Goal: Task Accomplishment & Management: Use online tool/utility

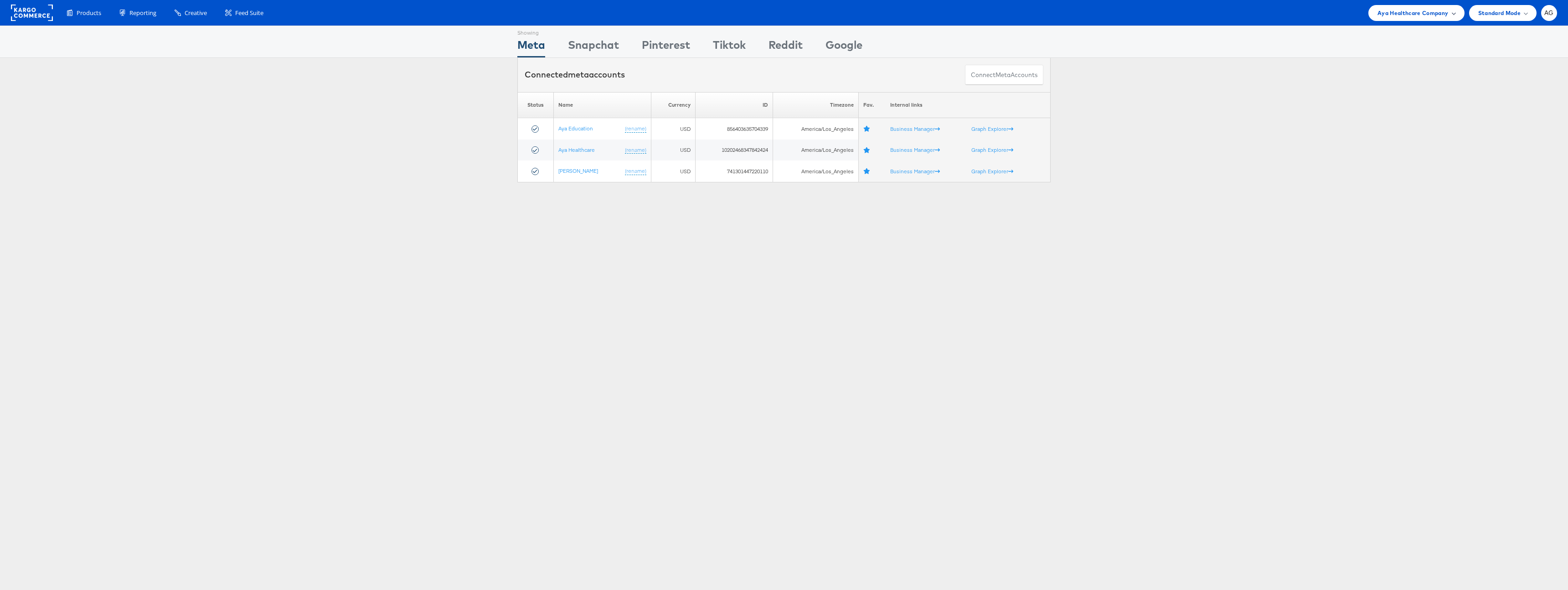
click at [1395, 8] on span "Aya Healthcare Company" at bounding box center [1413, 13] width 71 height 10
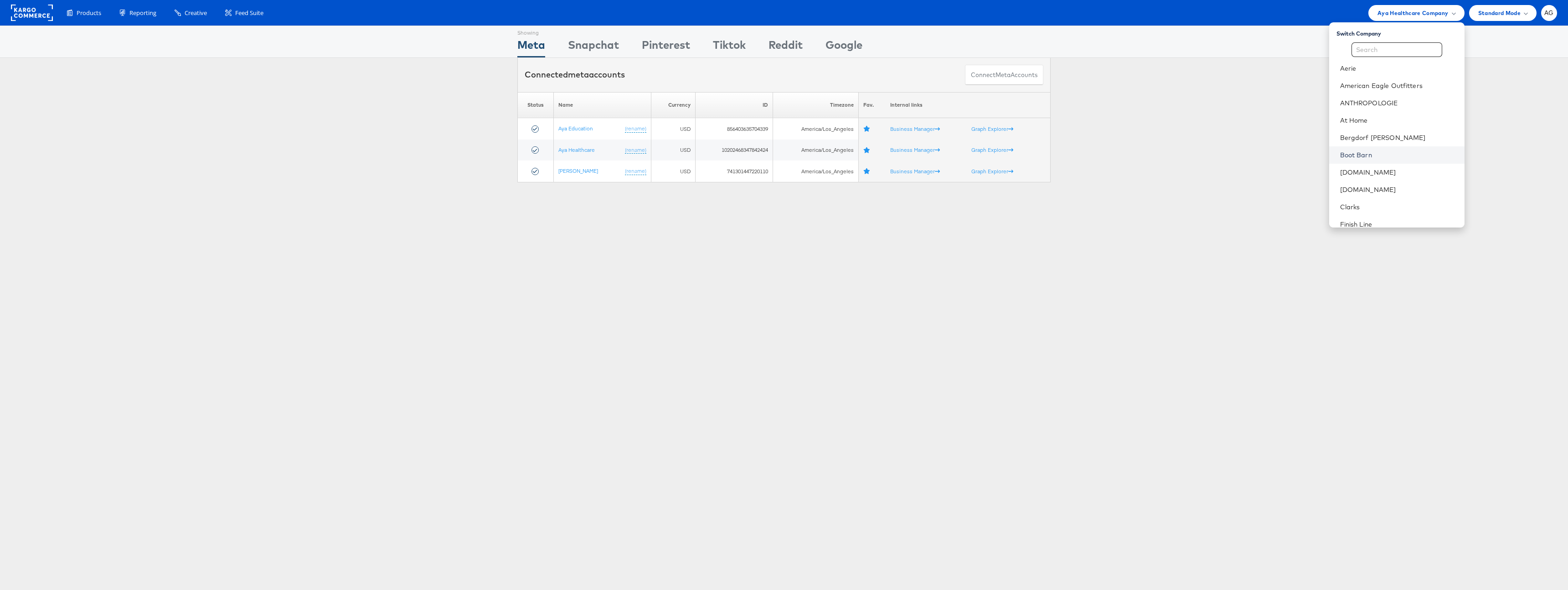
scroll to position [136, 0]
click at [1362, 111] on li "HBC" at bounding box center [1397, 105] width 135 height 18
click at [1341, 102] on link "HBC" at bounding box center [1398, 105] width 117 height 9
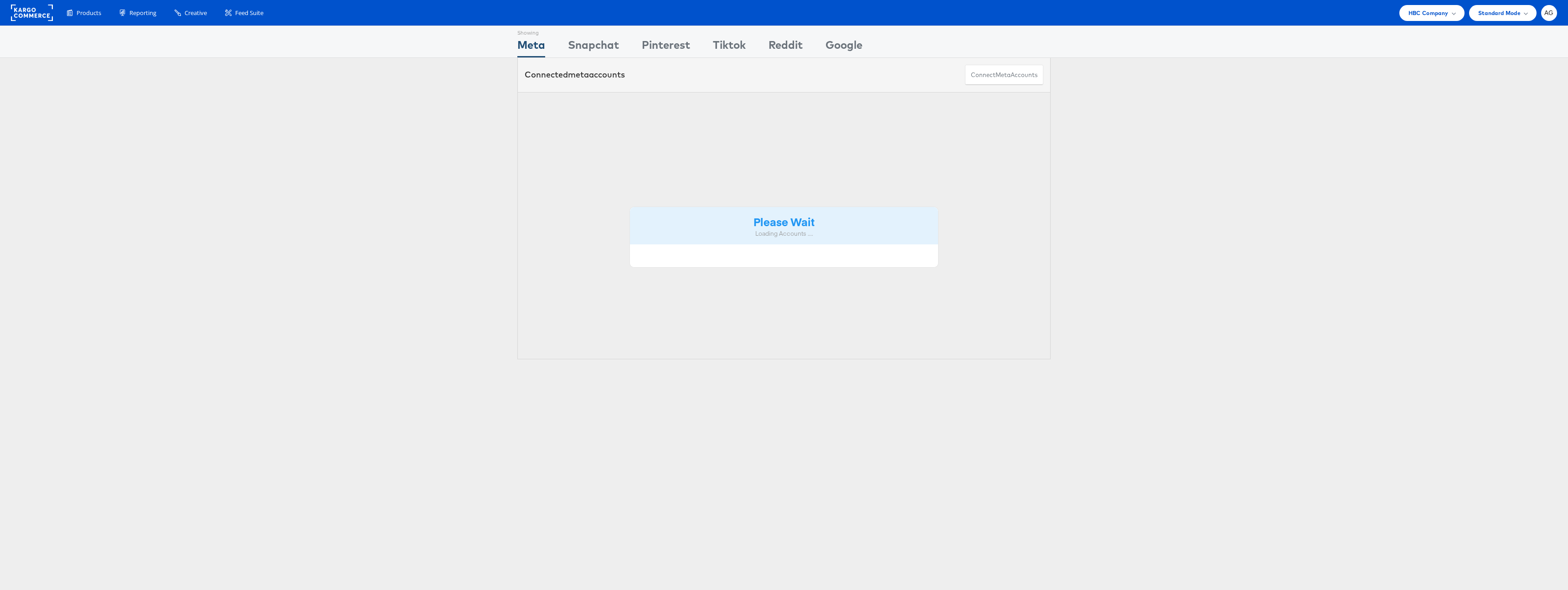
click at [1393, 101] on div "Please Wait Loading Accounts .... Status Name Currency ID Timezone Fav. Interna…" at bounding box center [784, 225] width 1568 height 267
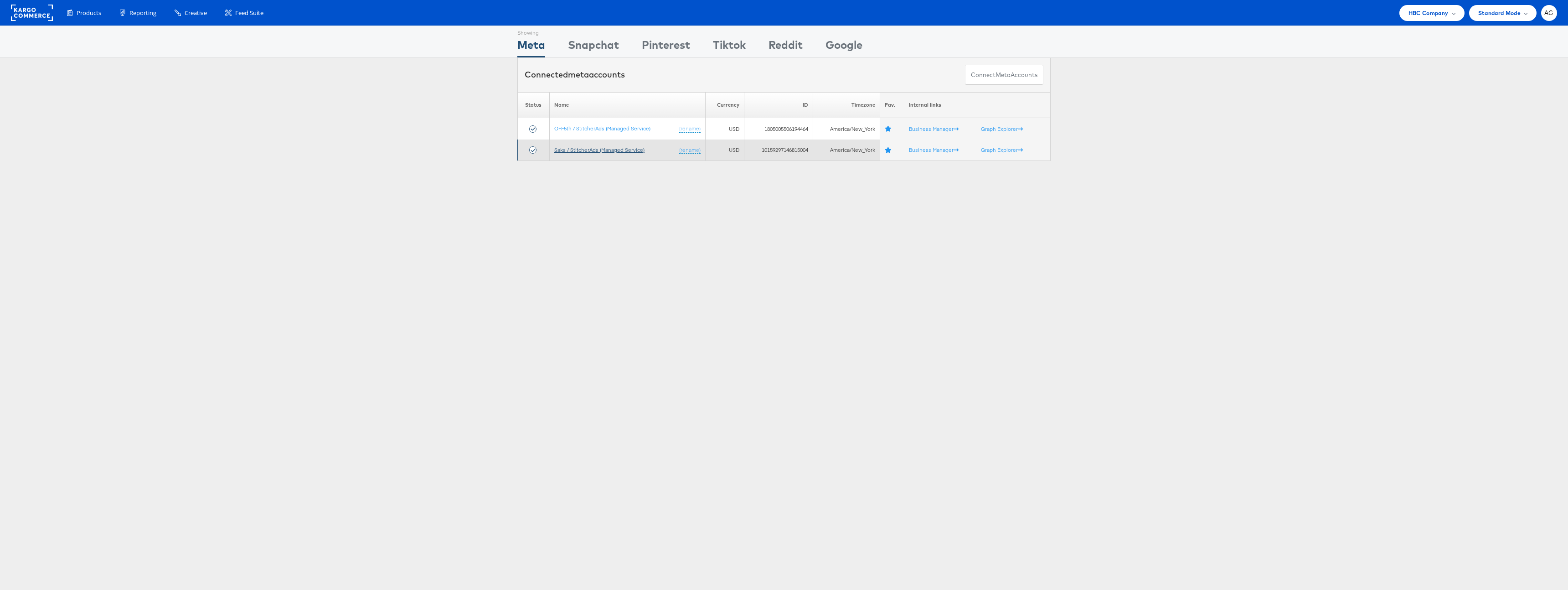
click at [573, 148] on link "Saks / StitcherAds (Managed Service)" at bounding box center [599, 149] width 90 height 7
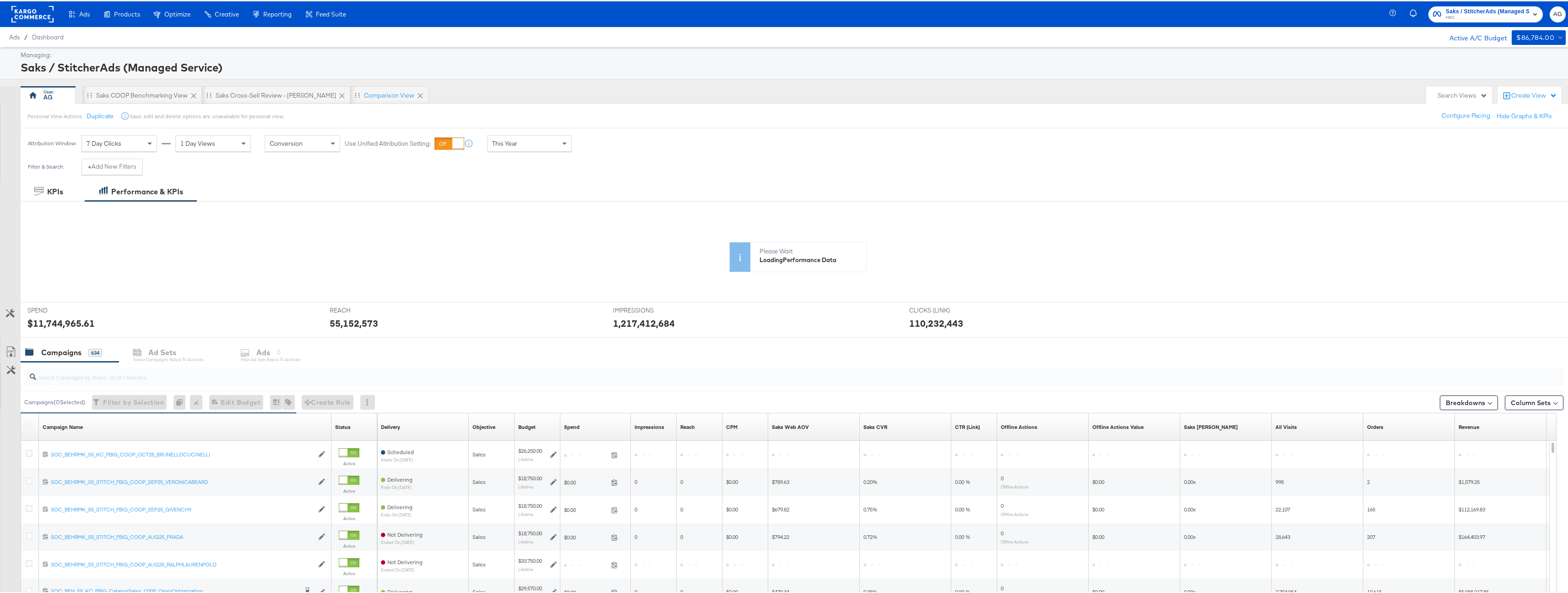
click at [1519, 93] on div "Create View" at bounding box center [1534, 94] width 46 height 9
click at [1497, 140] on button "Comparison View" at bounding box center [1491, 135] width 51 height 11
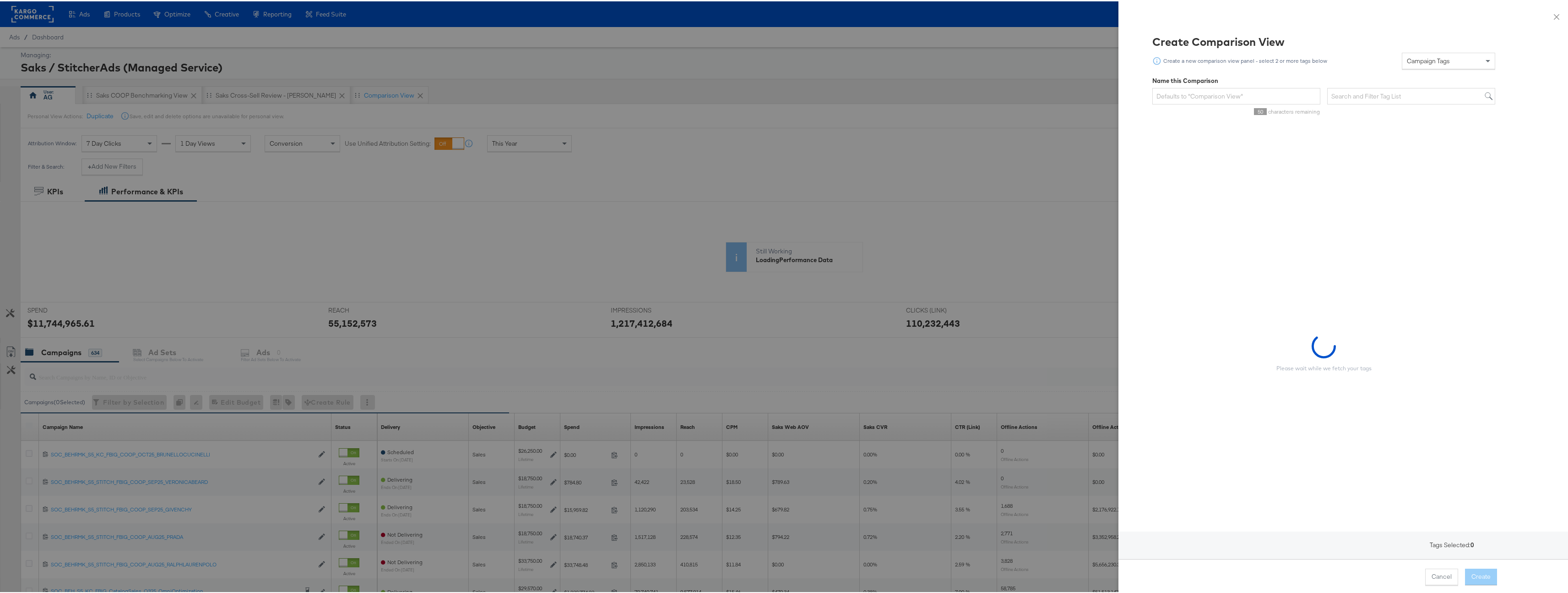
click at [1464, 63] on div "Campaign Tags" at bounding box center [1448, 59] width 92 height 15
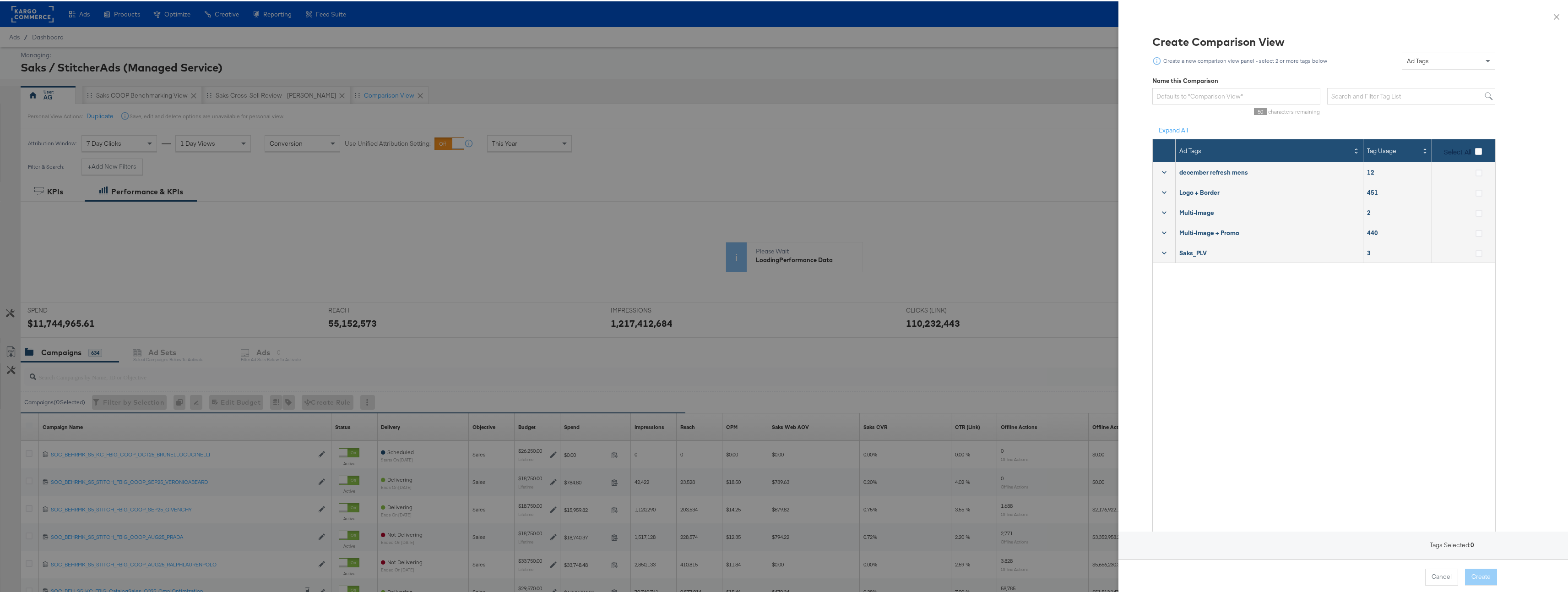
click at [1457, 147] on span "Select All" at bounding box center [1458, 151] width 28 height 9
click at [0, 0] on input "Select All" at bounding box center [0, 0] width 0 height 0
click at [1478, 575] on button "Create" at bounding box center [1481, 575] width 32 height 16
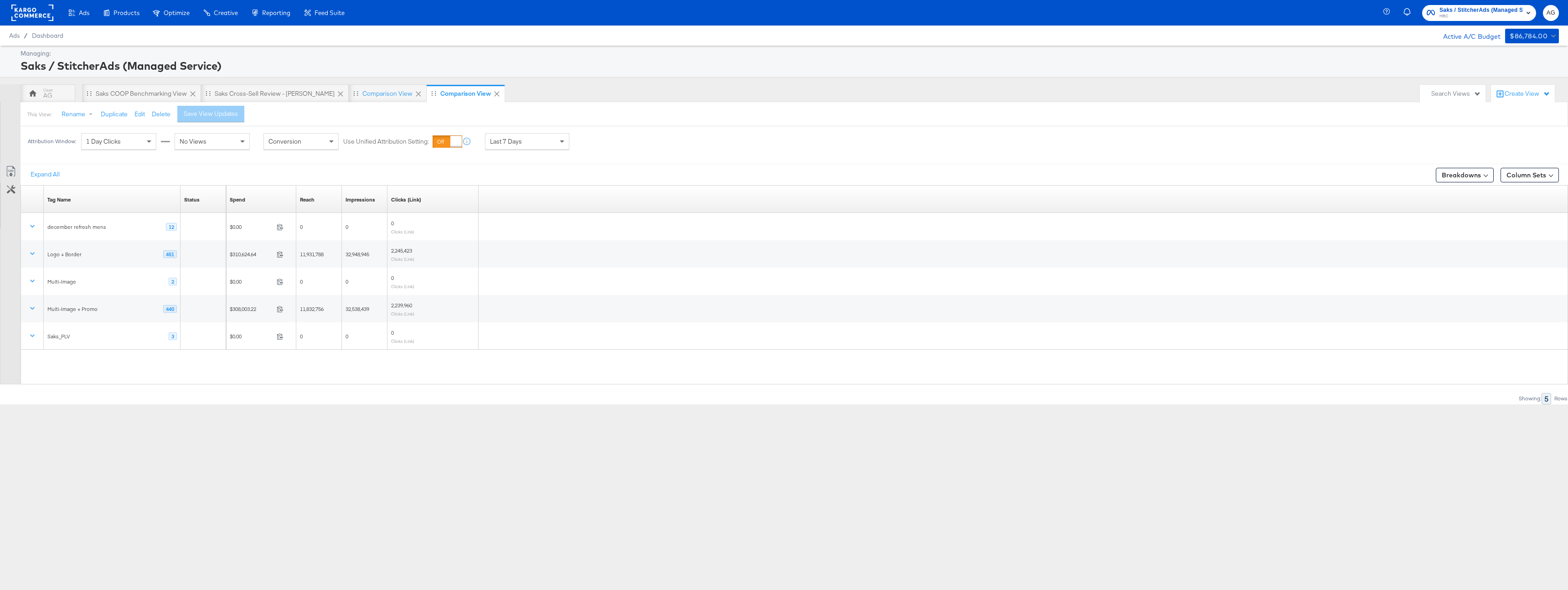
click at [23, 3] on div at bounding box center [32, 12] width 42 height 25
click at [24, 11] on rect at bounding box center [32, 12] width 42 height 16
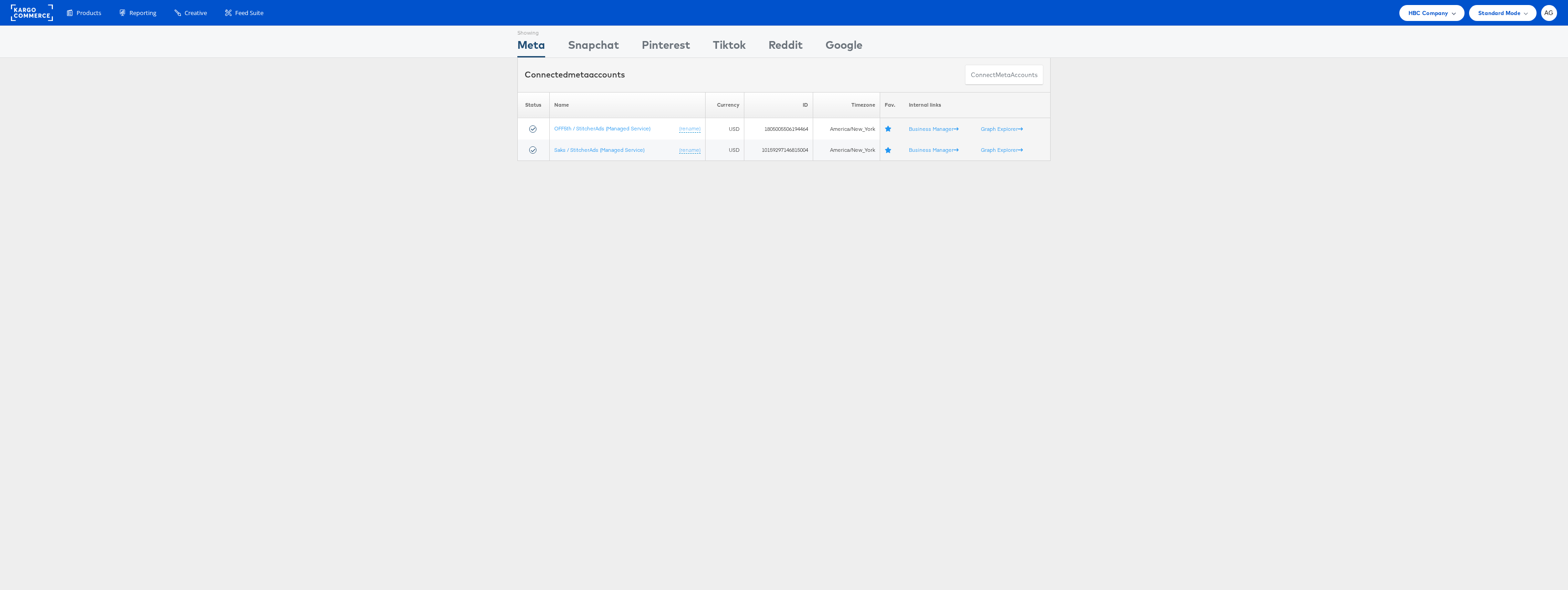
click at [1446, 5] on div "HBC Company" at bounding box center [1431, 13] width 65 height 16
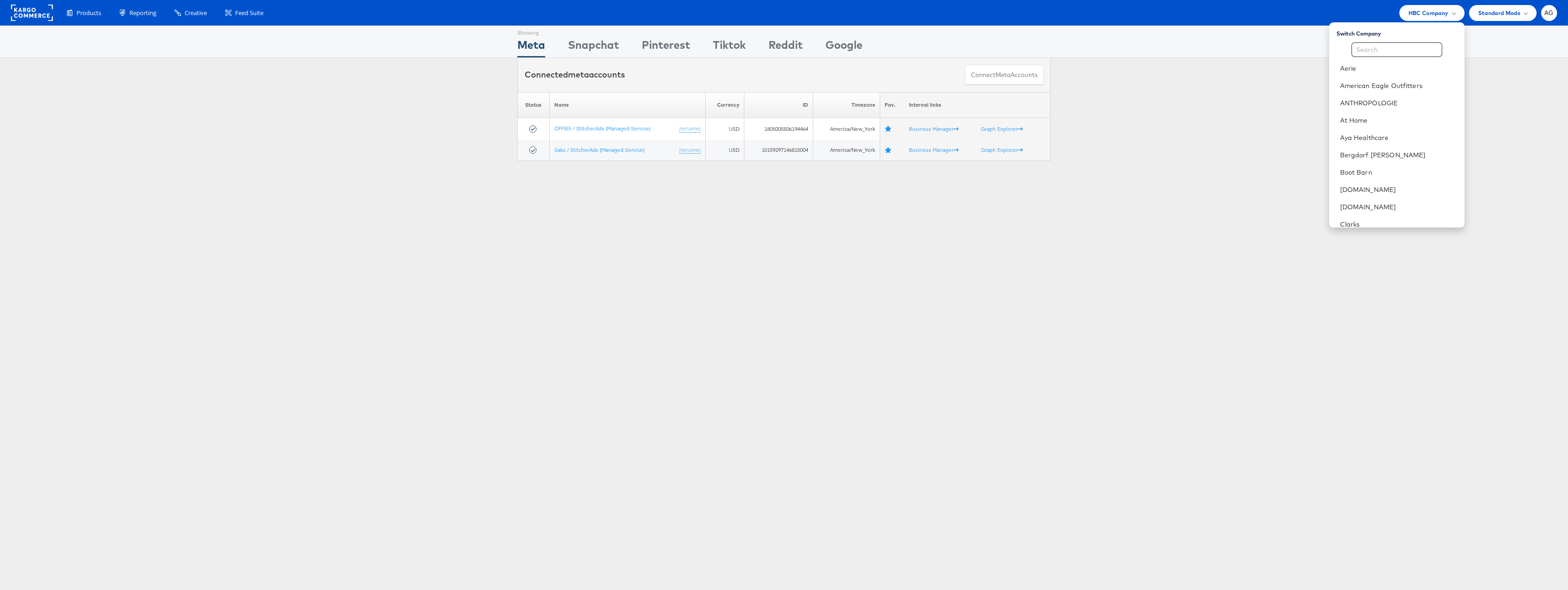
scroll to position [267, 0]
click at [1378, 57] on link "Neiman Marcus" at bounding box center [1398, 62] width 117 height 9
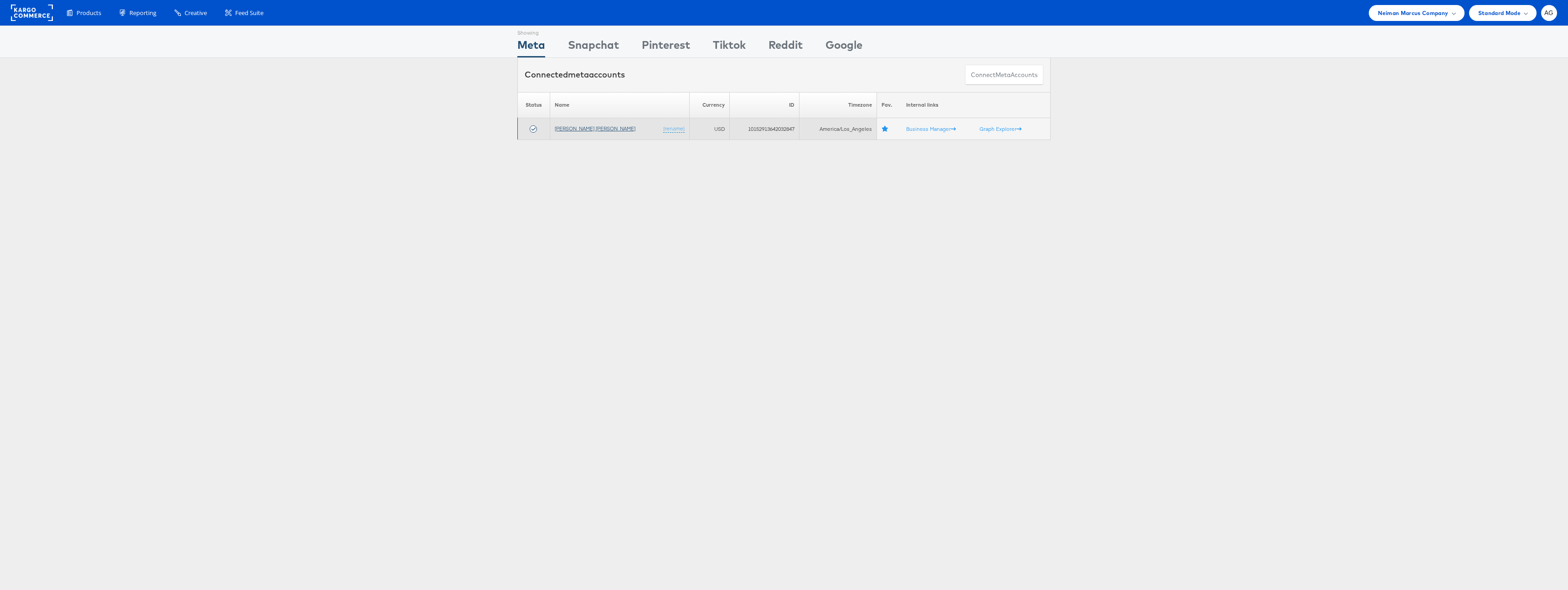
click at [573, 128] on link "Neiman Marcus" at bounding box center [596, 128] width 81 height 7
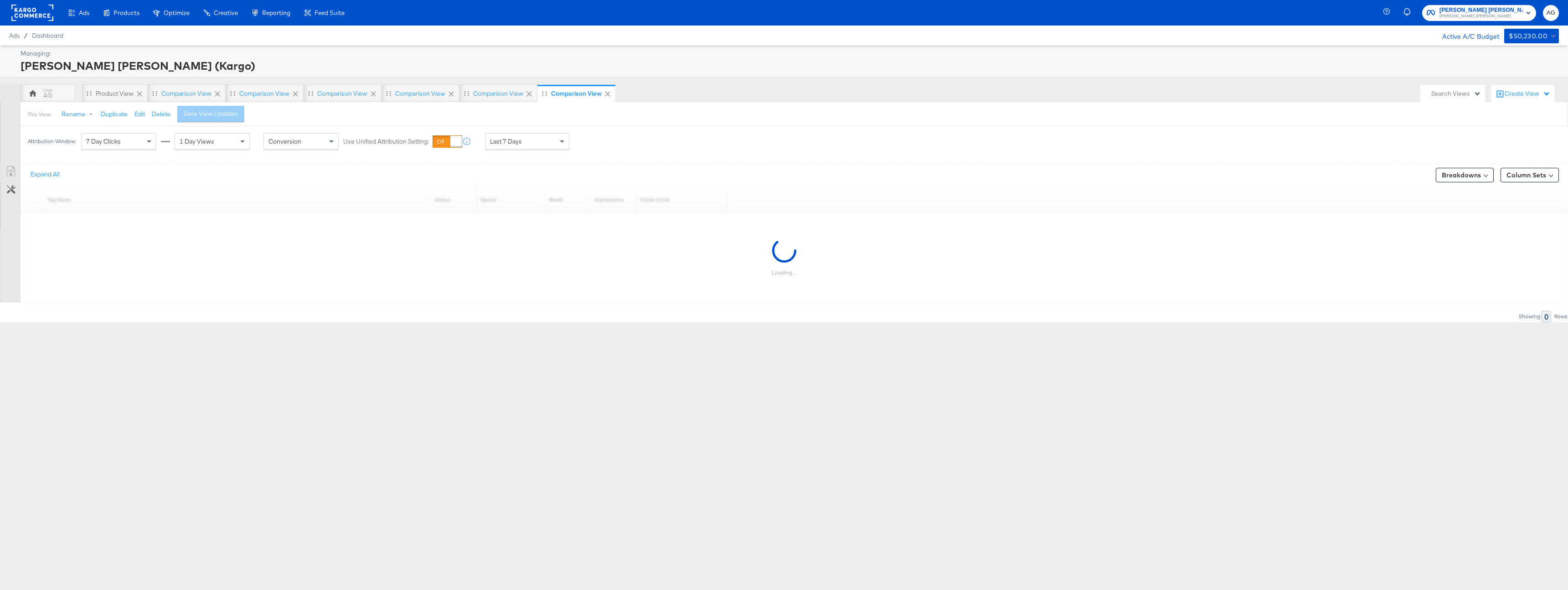
click at [1532, 96] on div "Create View" at bounding box center [1527, 94] width 46 height 9
click at [1505, 134] on span "Comparison View" at bounding box center [1492, 135] width 50 height 8
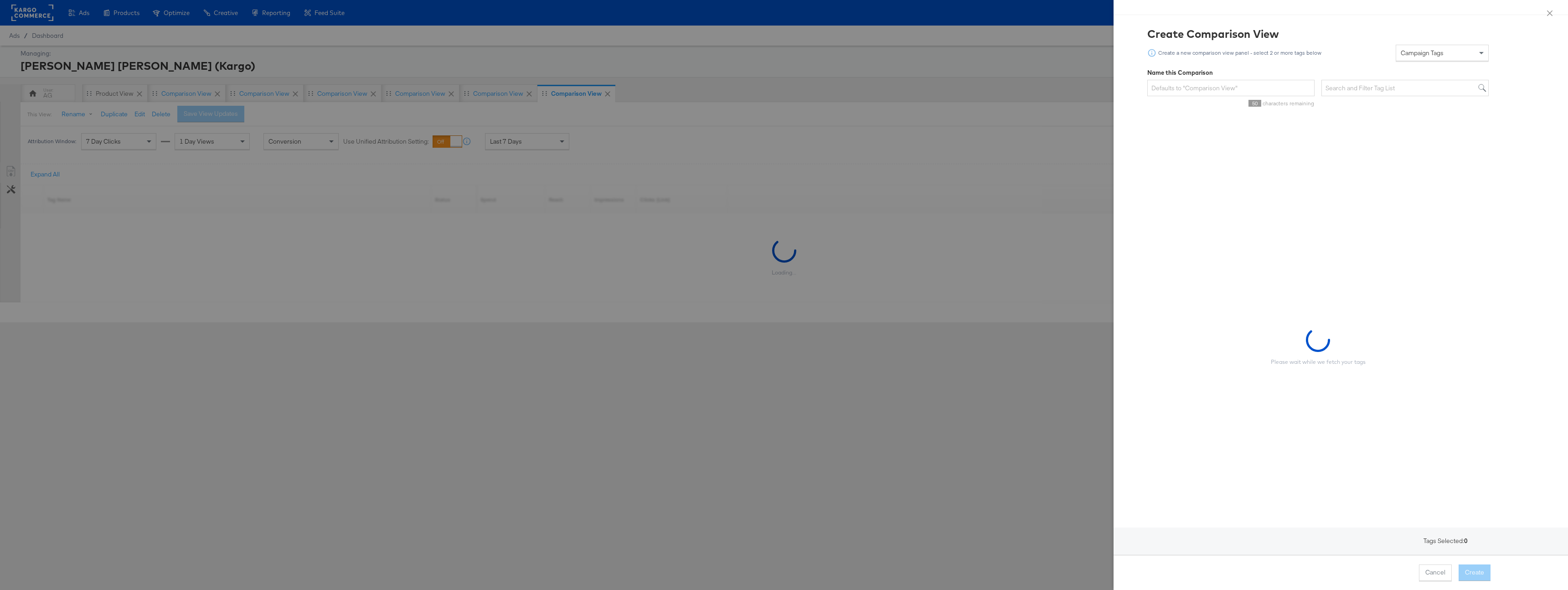
click at [1459, 53] on div "Campaign Tags" at bounding box center [1442, 53] width 92 height 15
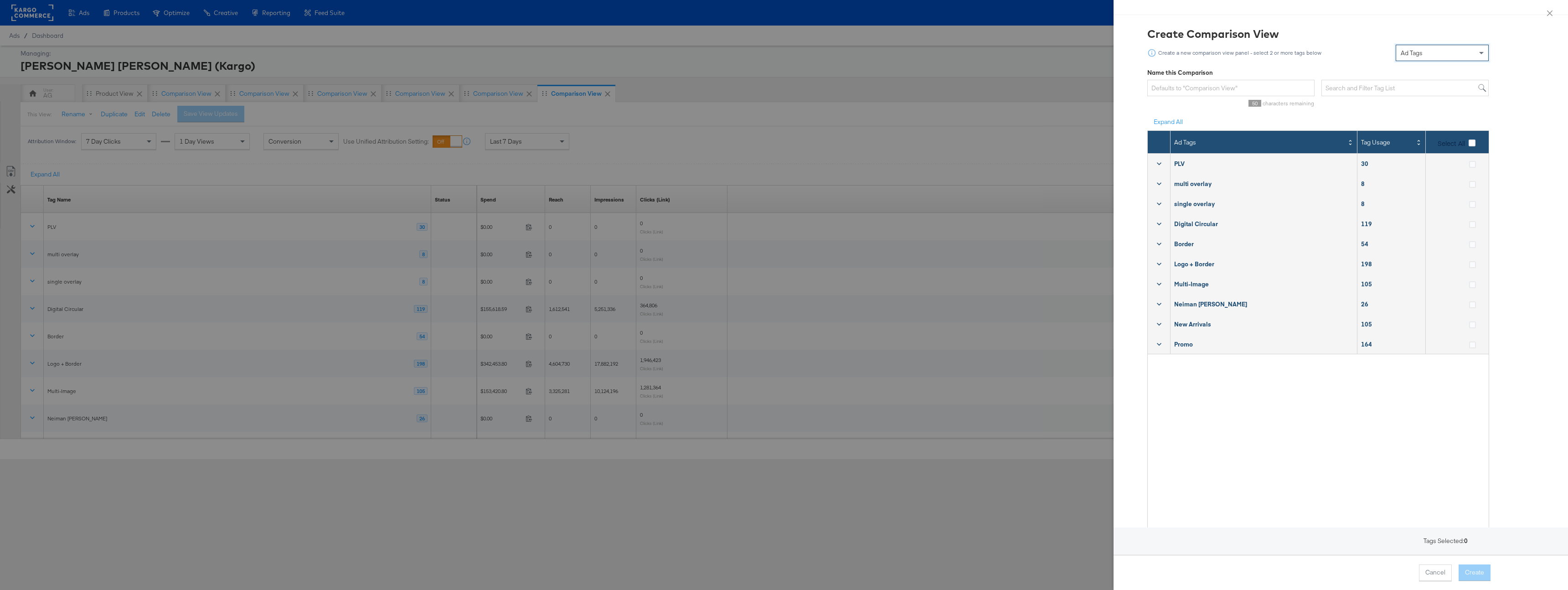
click at [1460, 146] on span "Select All" at bounding box center [1452, 143] width 28 height 9
click at [0, 0] on input "Select All" at bounding box center [0, 0] width 0 height 0
click at [1477, 579] on button "Create" at bounding box center [1475, 572] width 32 height 16
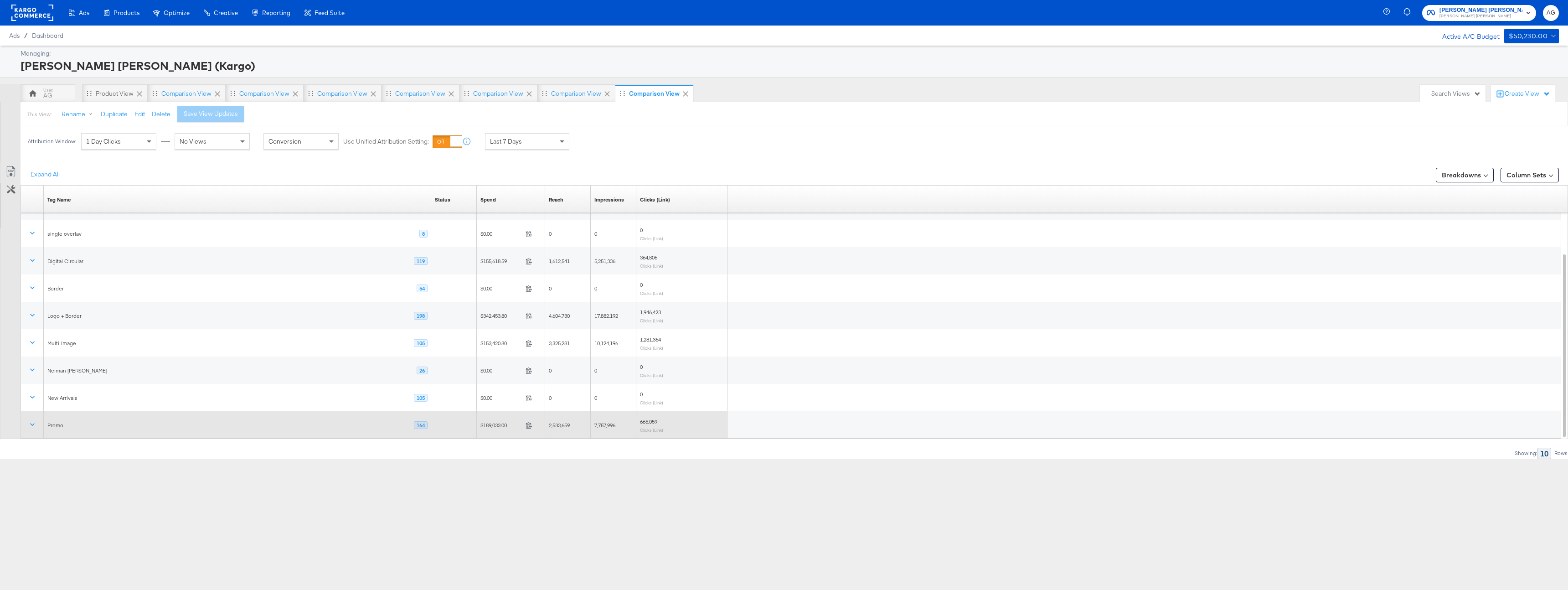
click at [349, 417] on div "Promo 164" at bounding box center [237, 425] width 388 height 15
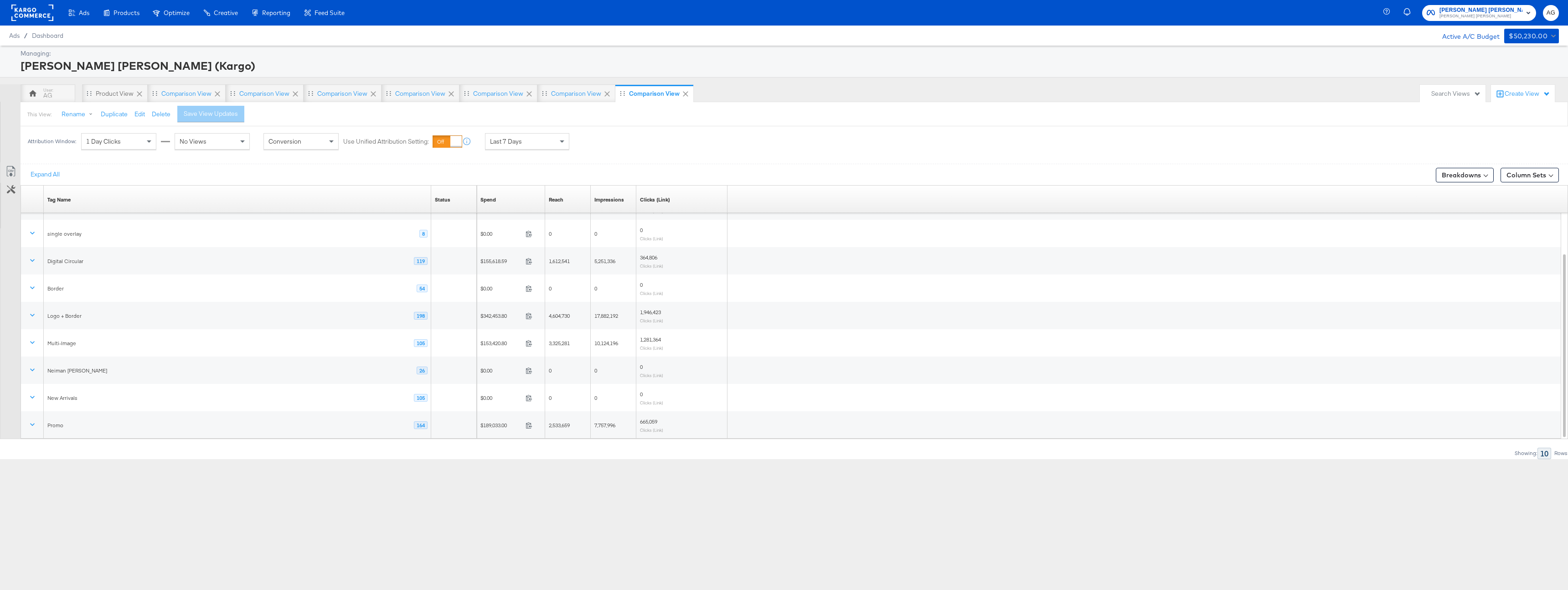
click at [20, 421] on div "Customize KPIs Export as CSV" at bounding box center [10, 300] width 21 height 277
click at [28, 423] on button at bounding box center [32, 424] width 22 height 16
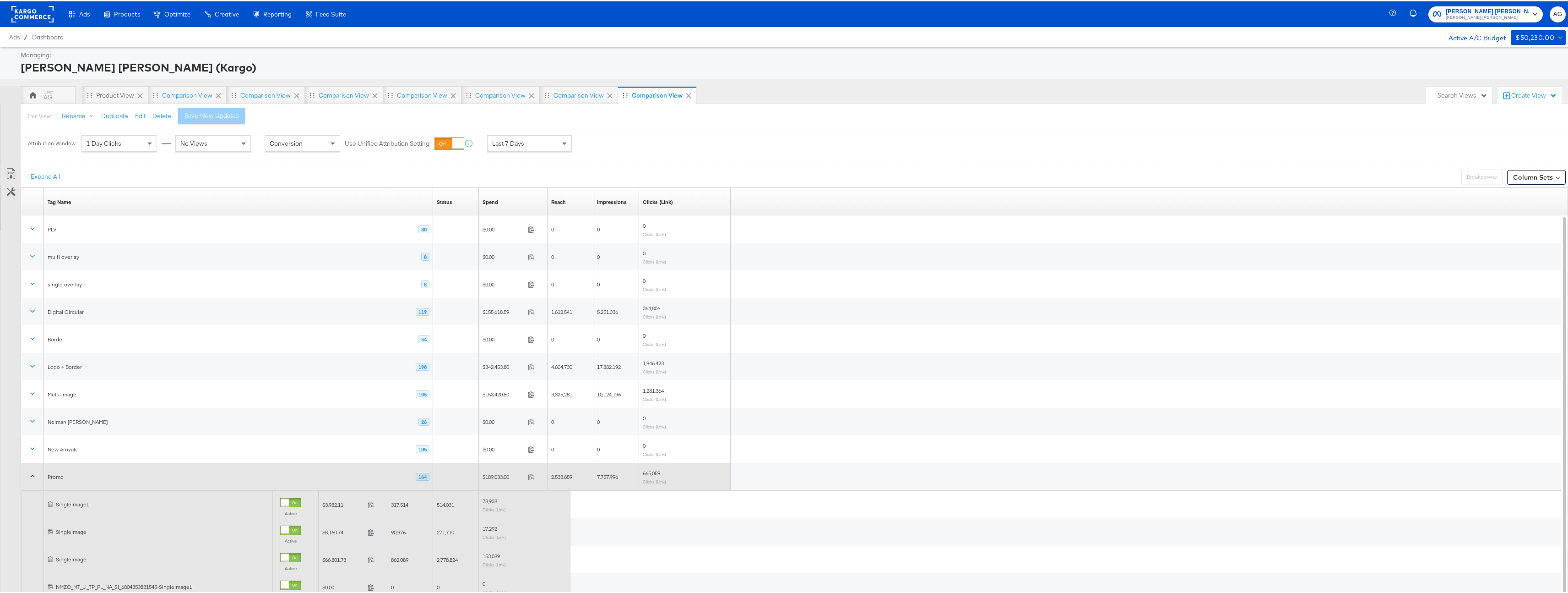
click at [32, 475] on icon at bounding box center [32, 475] width 9 height 9
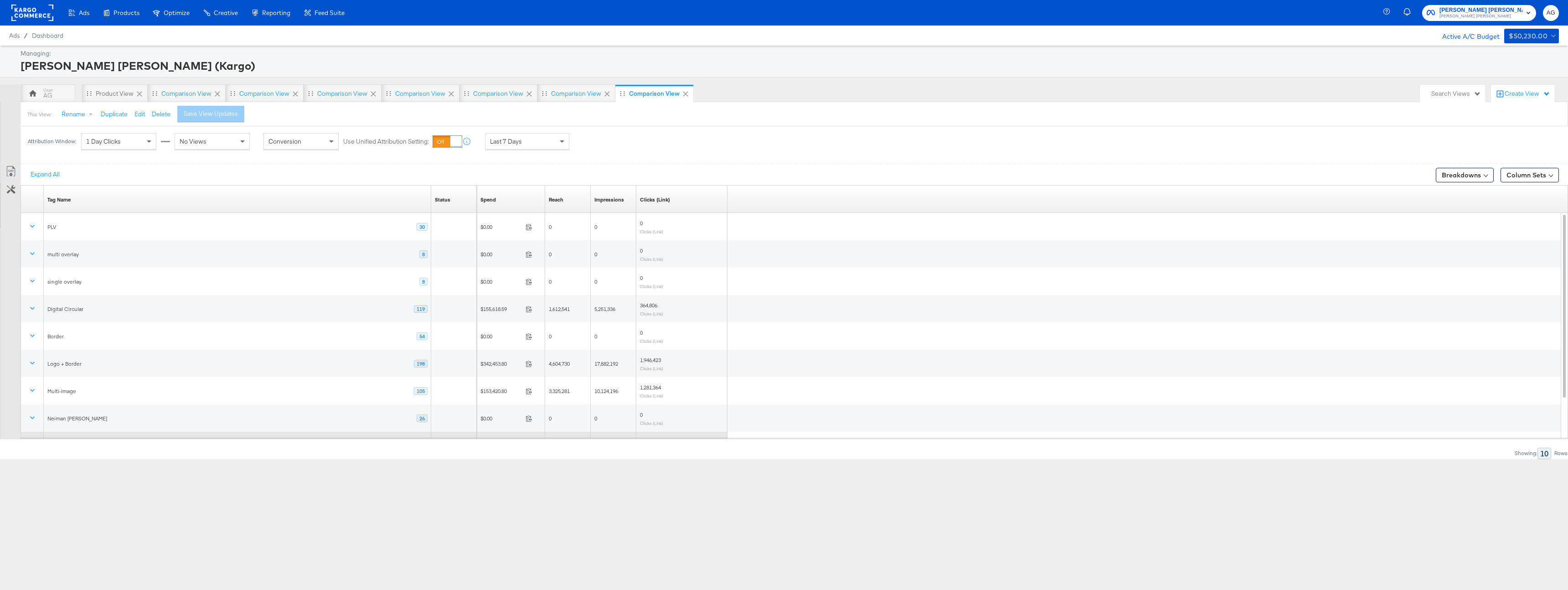
click at [43, 14] on rect at bounding box center [32, 12] width 42 height 16
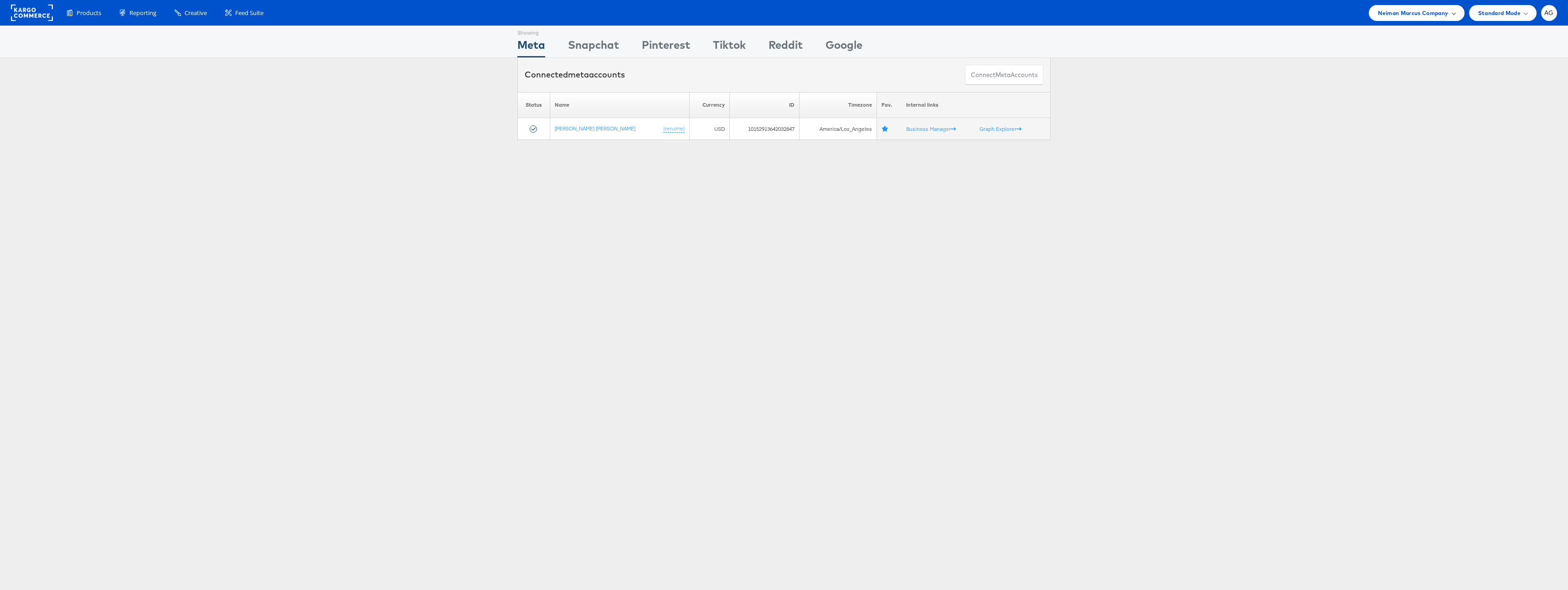
click at [1450, 18] on div "Neiman Marcus Company" at bounding box center [1417, 13] width 96 height 16
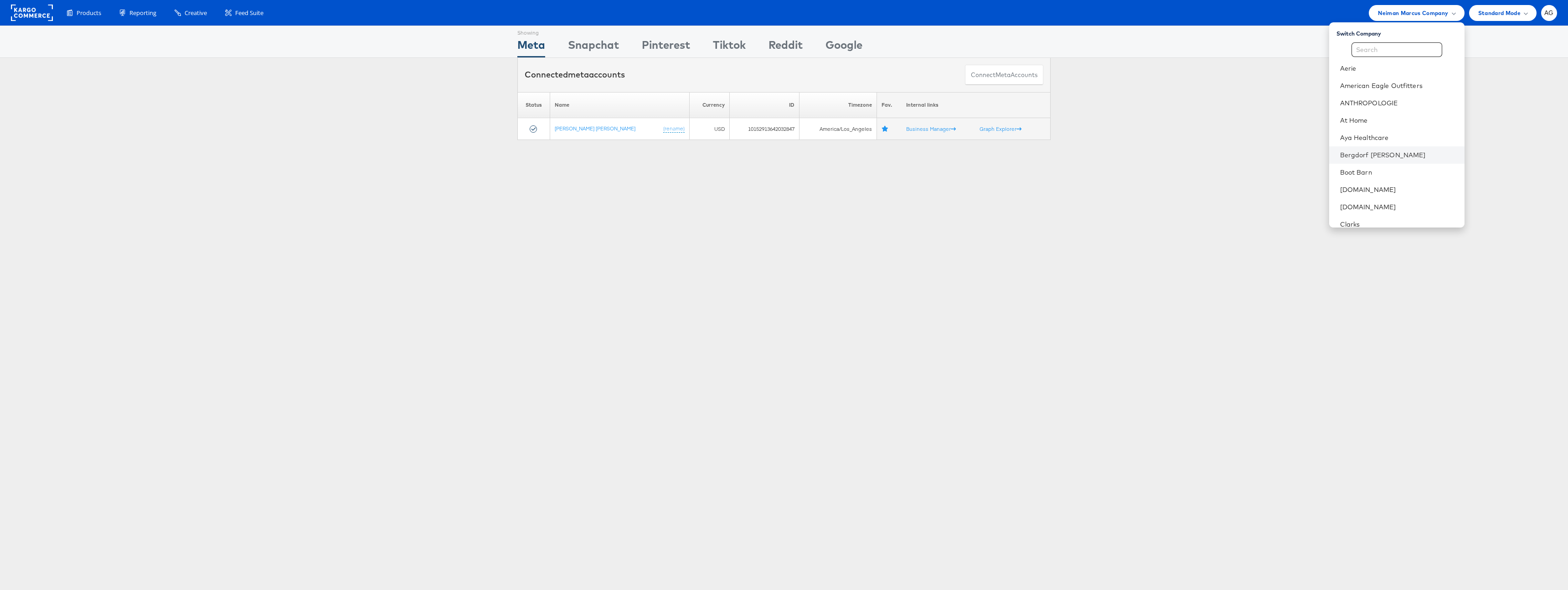
click at [1378, 149] on li "Bergdorf [PERSON_NAME]" at bounding box center [1397, 154] width 135 height 18
click at [1389, 154] on link "Bergdorf [PERSON_NAME]" at bounding box center [1398, 155] width 117 height 9
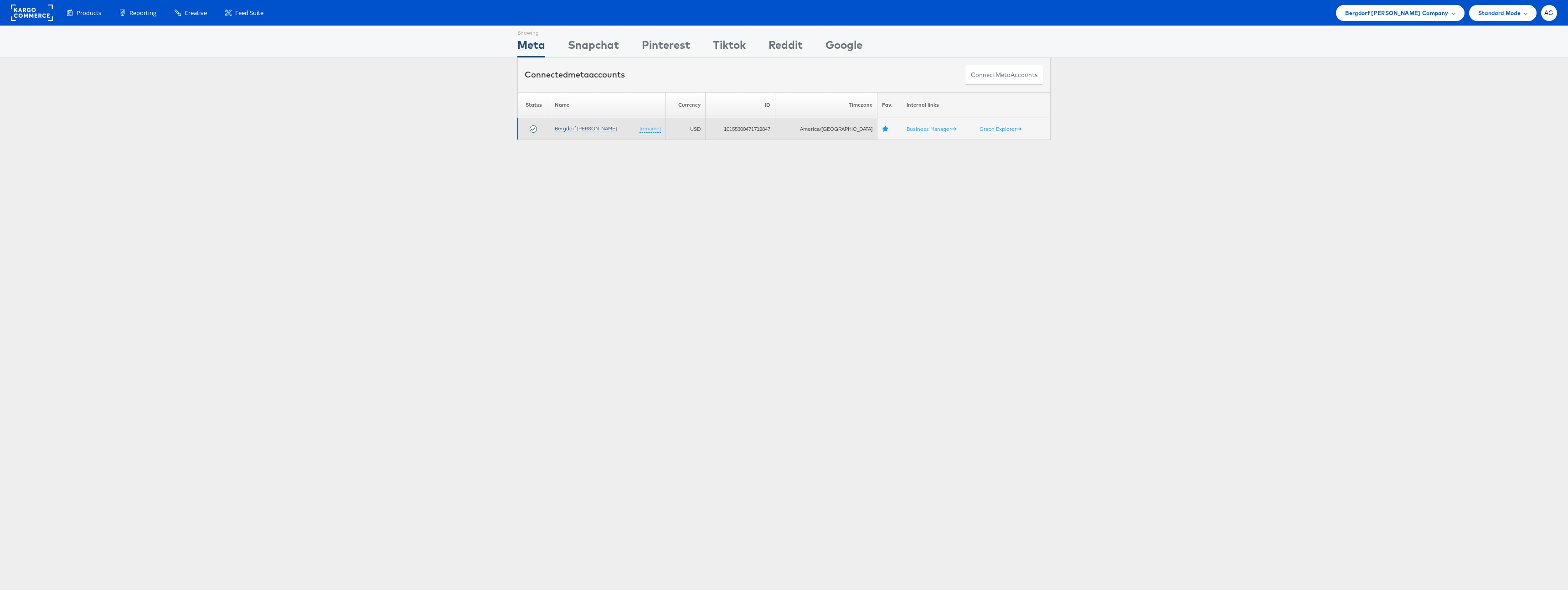
click at [584, 131] on link "Bergdorf [PERSON_NAME]" at bounding box center [586, 128] width 62 height 7
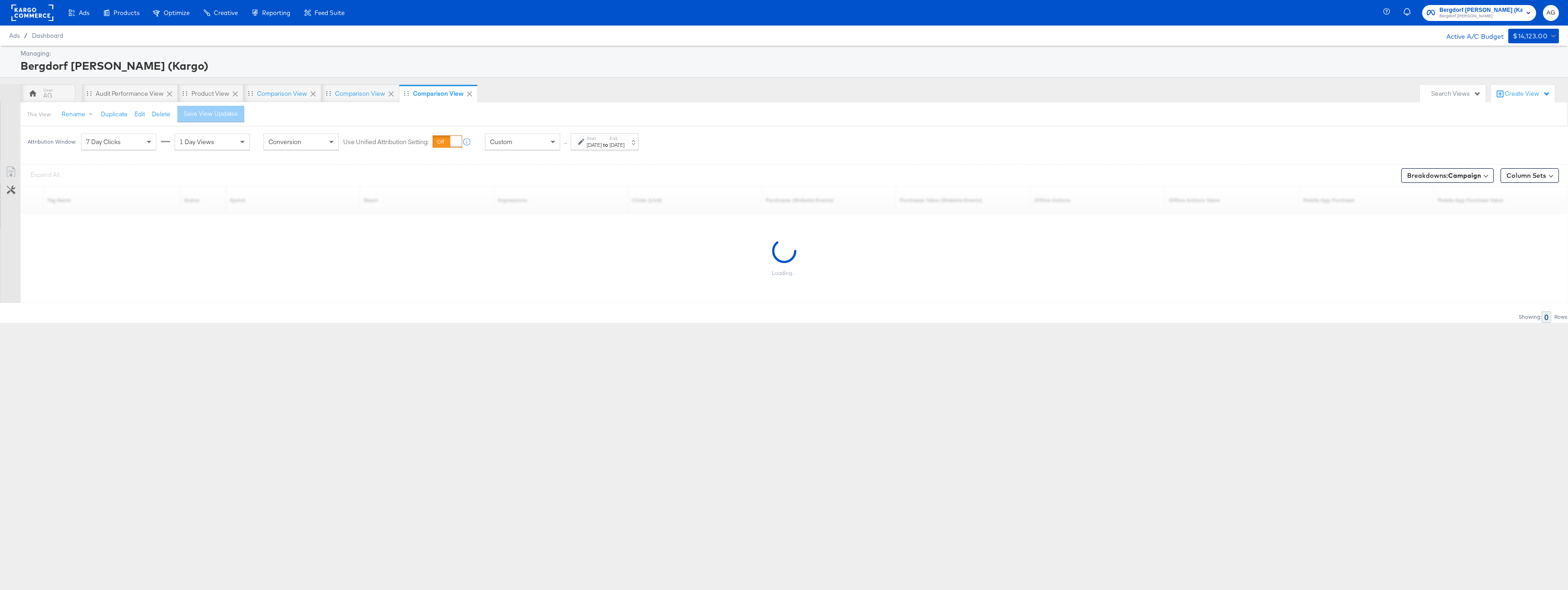
click at [1529, 92] on div "Create View" at bounding box center [1527, 94] width 46 height 9
click at [1496, 131] on span "Comparison View" at bounding box center [1492, 135] width 50 height 8
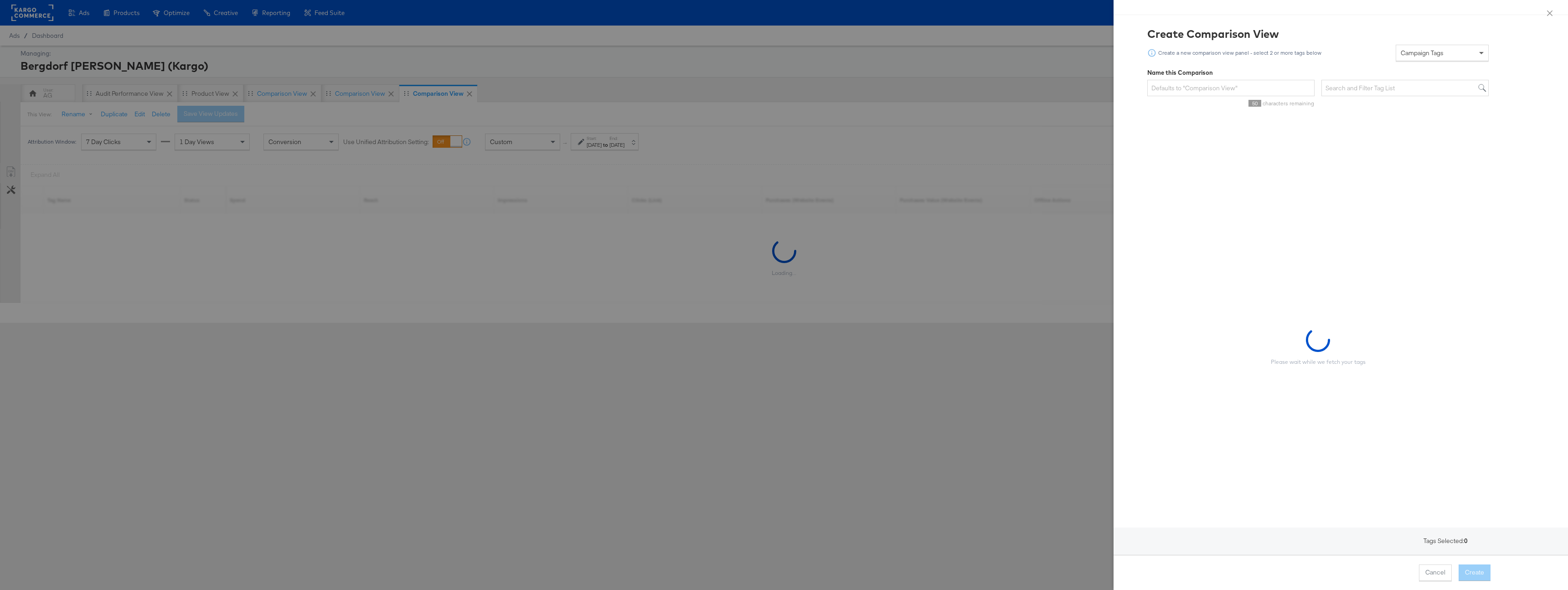
click at [1477, 53] on span at bounding box center [1482, 53] width 11 height 15
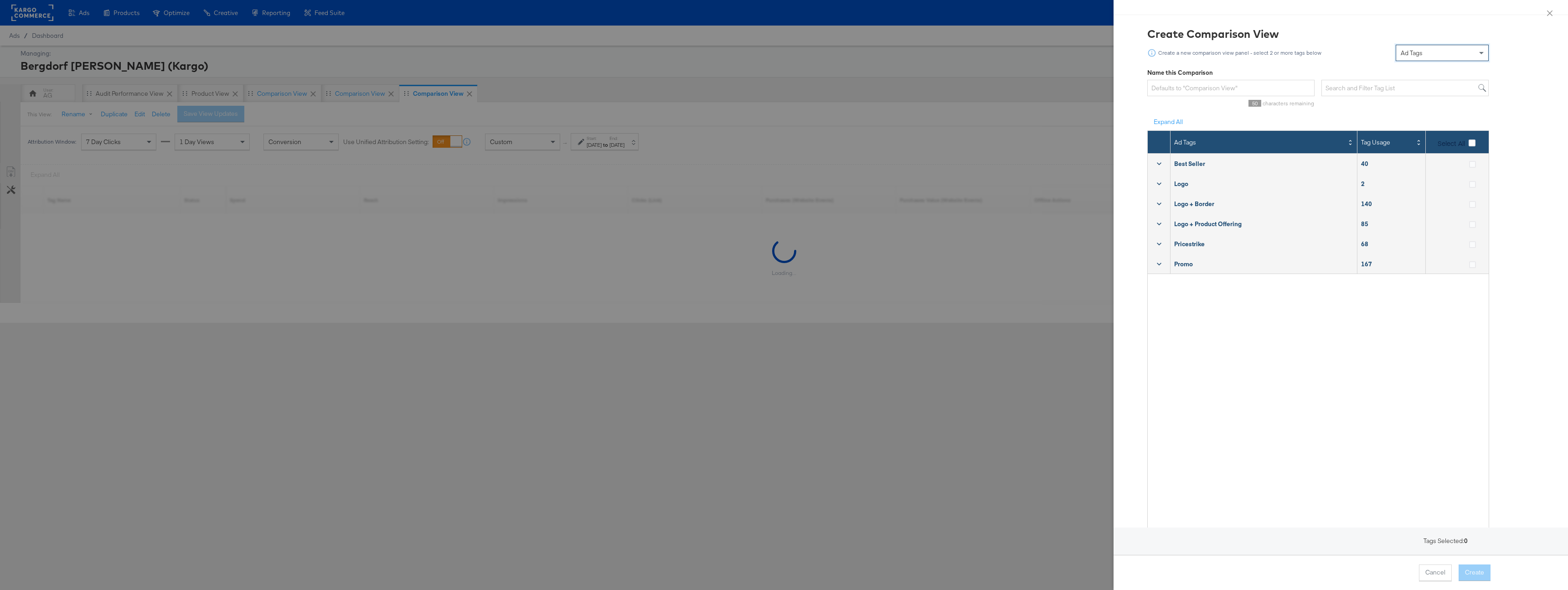
click at [1458, 139] on span "Select All" at bounding box center [1452, 143] width 28 height 9
click at [0, 0] on input "Select All" at bounding box center [0, 0] width 0 height 0
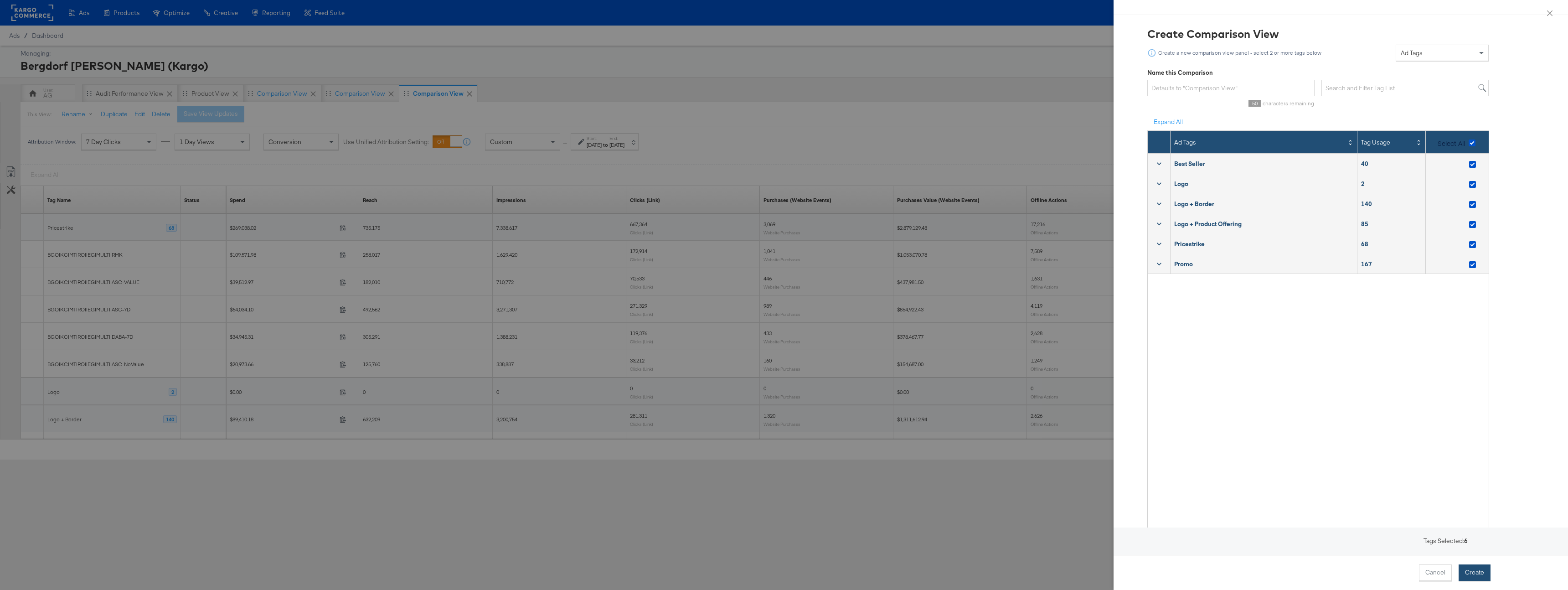
click at [1469, 568] on button "Create" at bounding box center [1475, 572] width 32 height 16
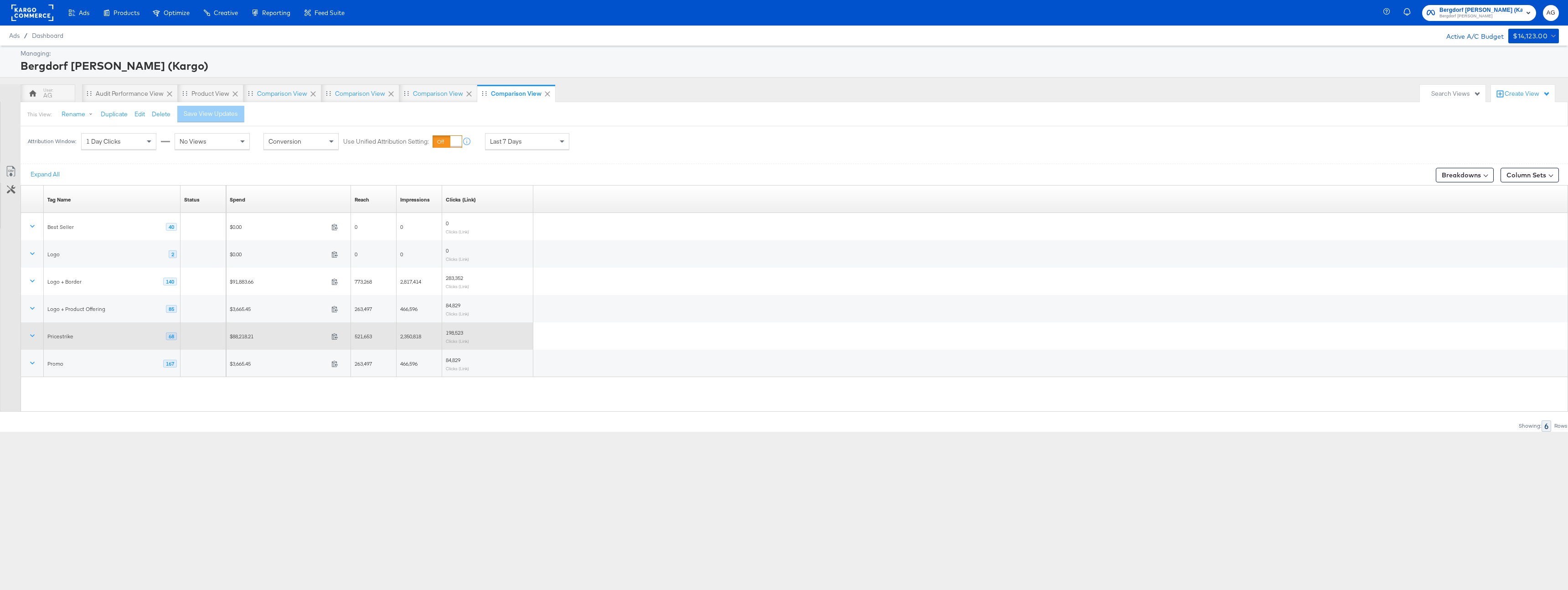
click at [293, 340] on div "$88,218.21 88218.21" at bounding box center [288, 336] width 125 height 14
drag, startPoint x: 145, startPoint y: 338, endPoint x: 138, endPoint y: 338, distance: 7.0
click at [145, 338] on div "Pricestrike 68" at bounding box center [112, 336] width 129 height 8
click at [35, 332] on icon at bounding box center [32, 336] width 9 height 9
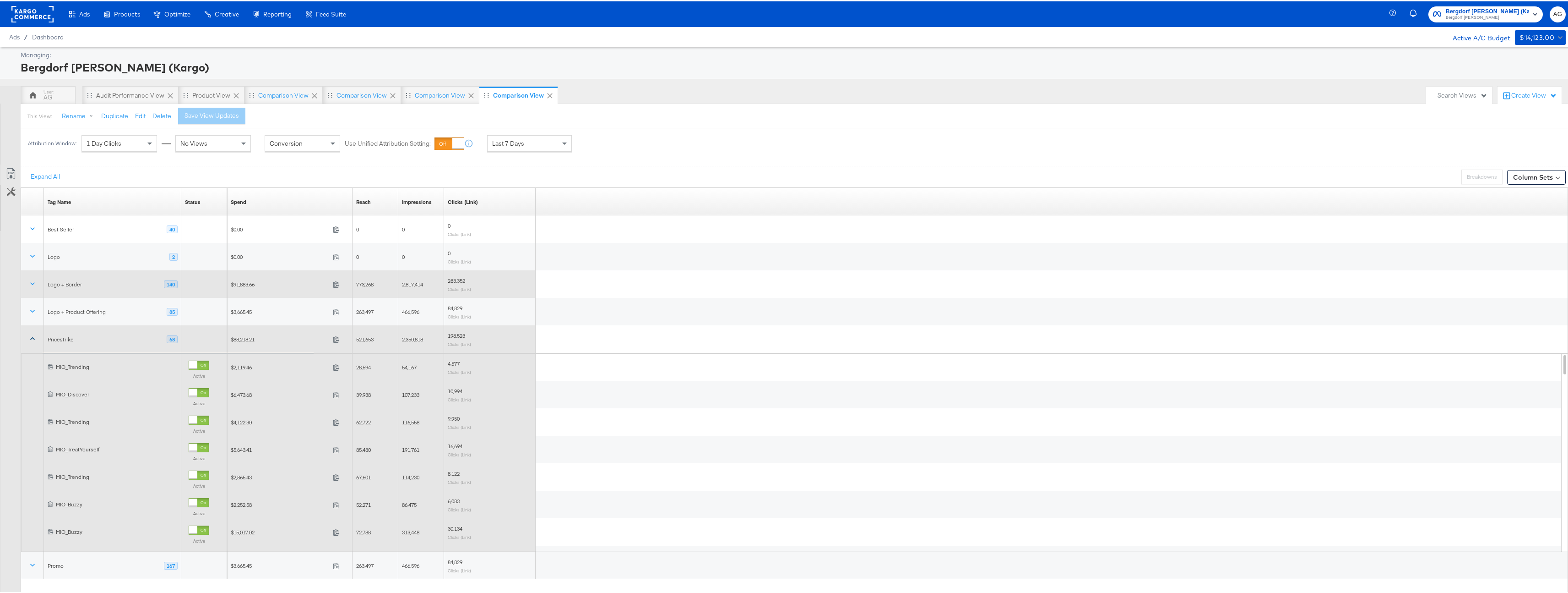
scroll to position [40, 0]
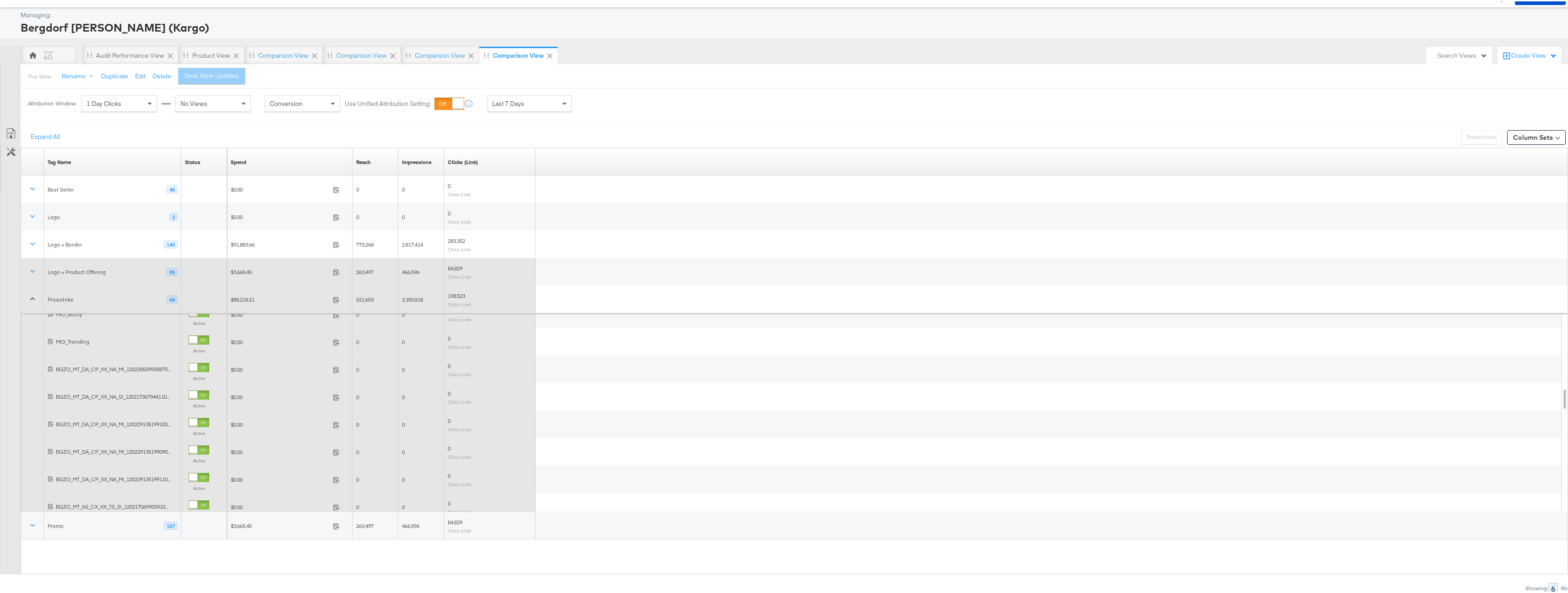
click at [102, 279] on div "Logo + Product Offering 85" at bounding box center [112, 270] width 137 height 28
click at [77, 300] on div "Pricestrike 68" at bounding box center [112, 298] width 130 height 8
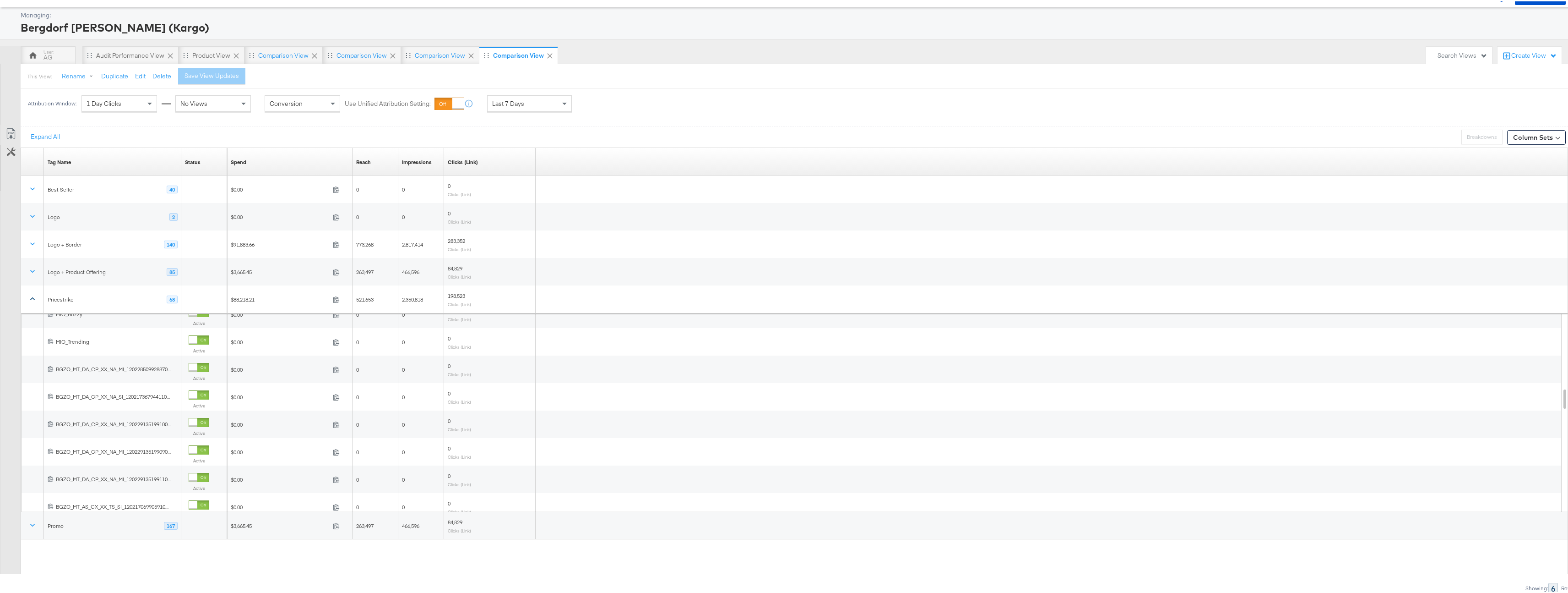
click at [43, 296] on button at bounding box center [32, 297] width 22 height 16
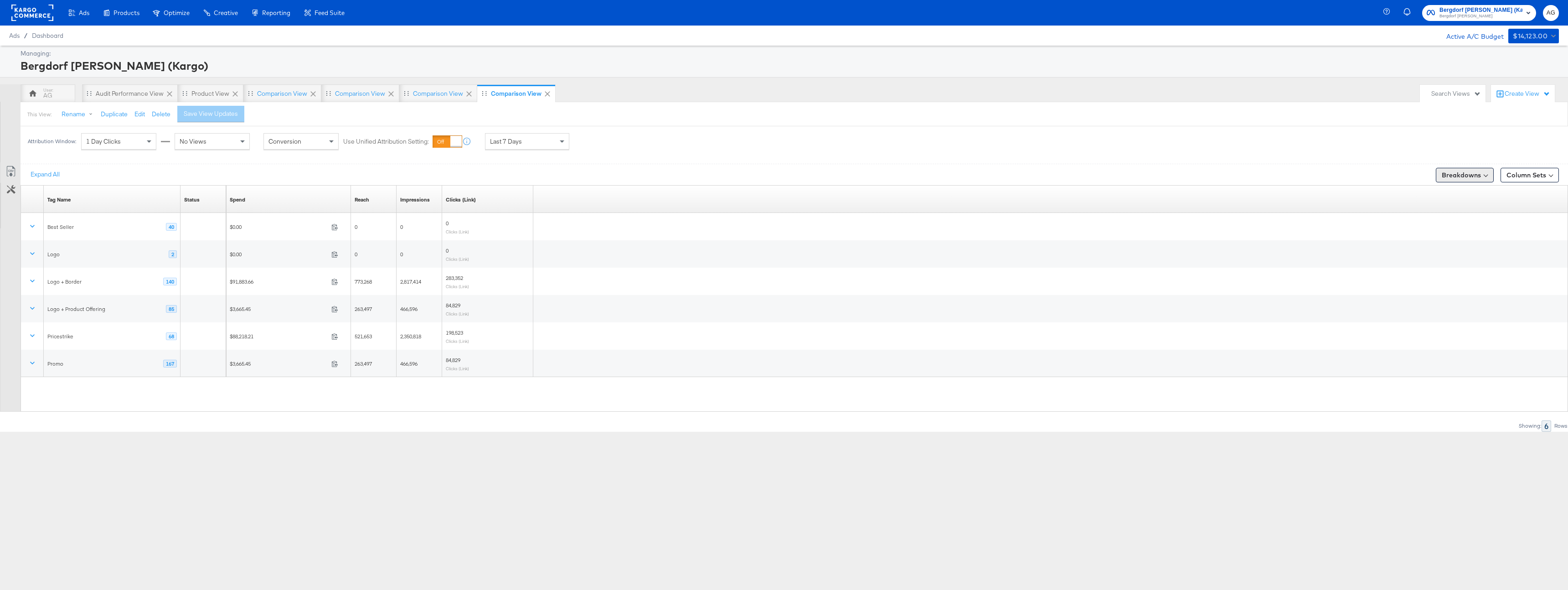
click at [1459, 174] on button "Breakdowns" at bounding box center [1465, 174] width 58 height 15
click at [1440, 220] on link "Delivery" at bounding box center [1443, 215] width 100 height 15
click at [1432, 245] on div "Level" at bounding box center [1443, 245] width 91 height 8
click at [1424, 271] on div "Campaign" at bounding box center [1443, 268] width 99 height 9
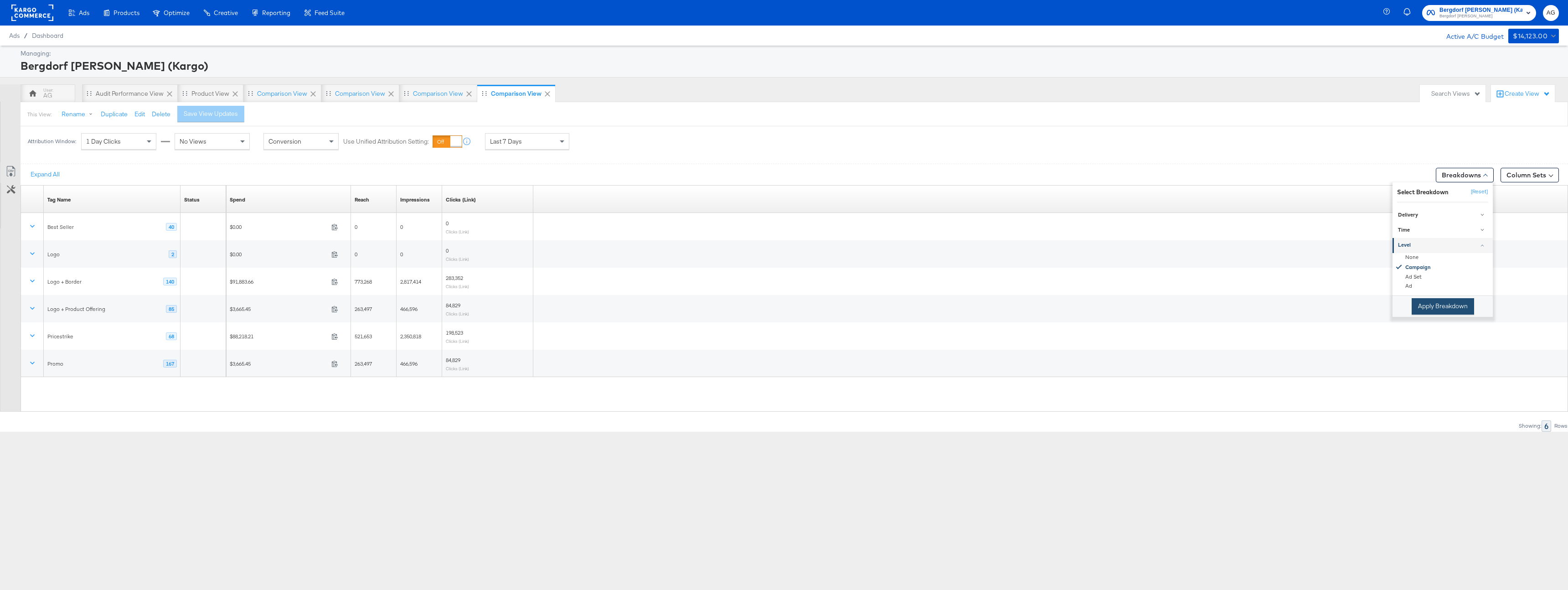
click at [1455, 307] on button "Apply Breakdown" at bounding box center [1443, 306] width 63 height 16
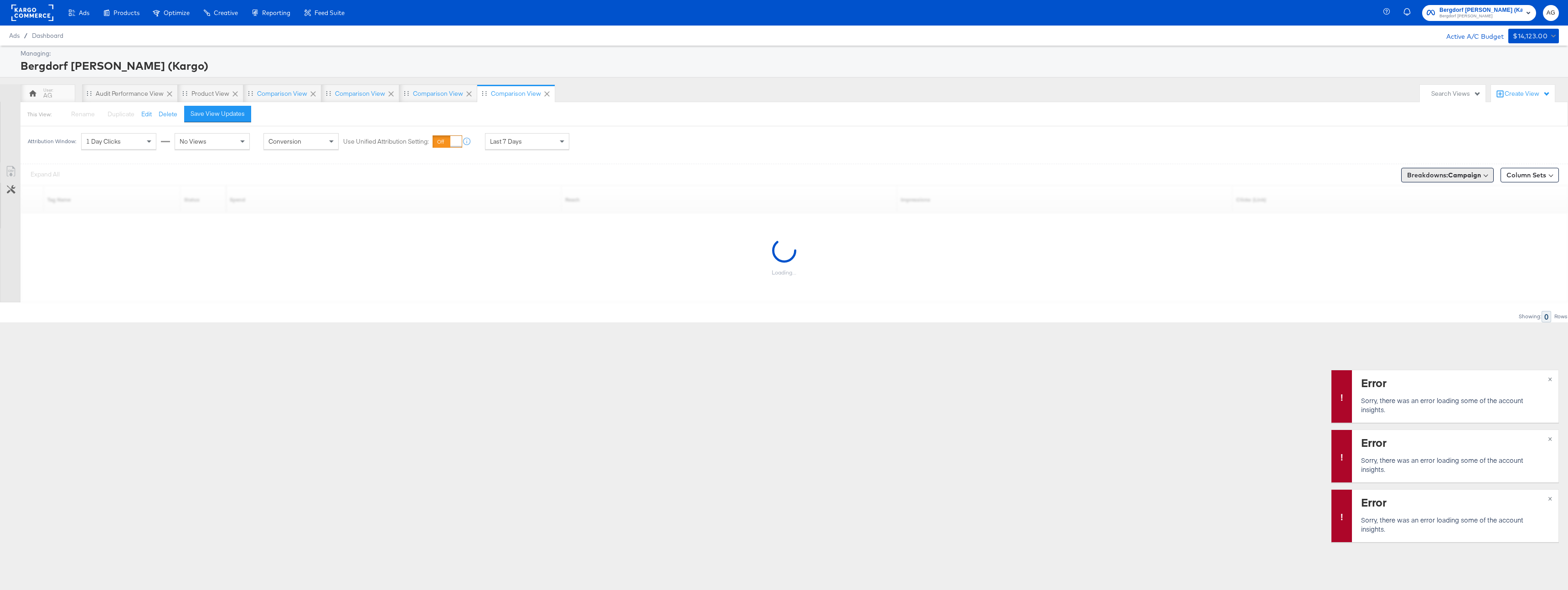
click at [1479, 176] on b "Campaign" at bounding box center [1464, 175] width 33 height 8
click at [1481, 193] on button "[Reset]" at bounding box center [1478, 191] width 23 height 15
click at [55, 172] on button "Expand All" at bounding box center [45, 174] width 42 height 16
click at [992, 79] on div "Managing: Bergdorf [PERSON_NAME] (Kargo) AG Audit Performance View Product View…" at bounding box center [784, 184] width 1568 height 277
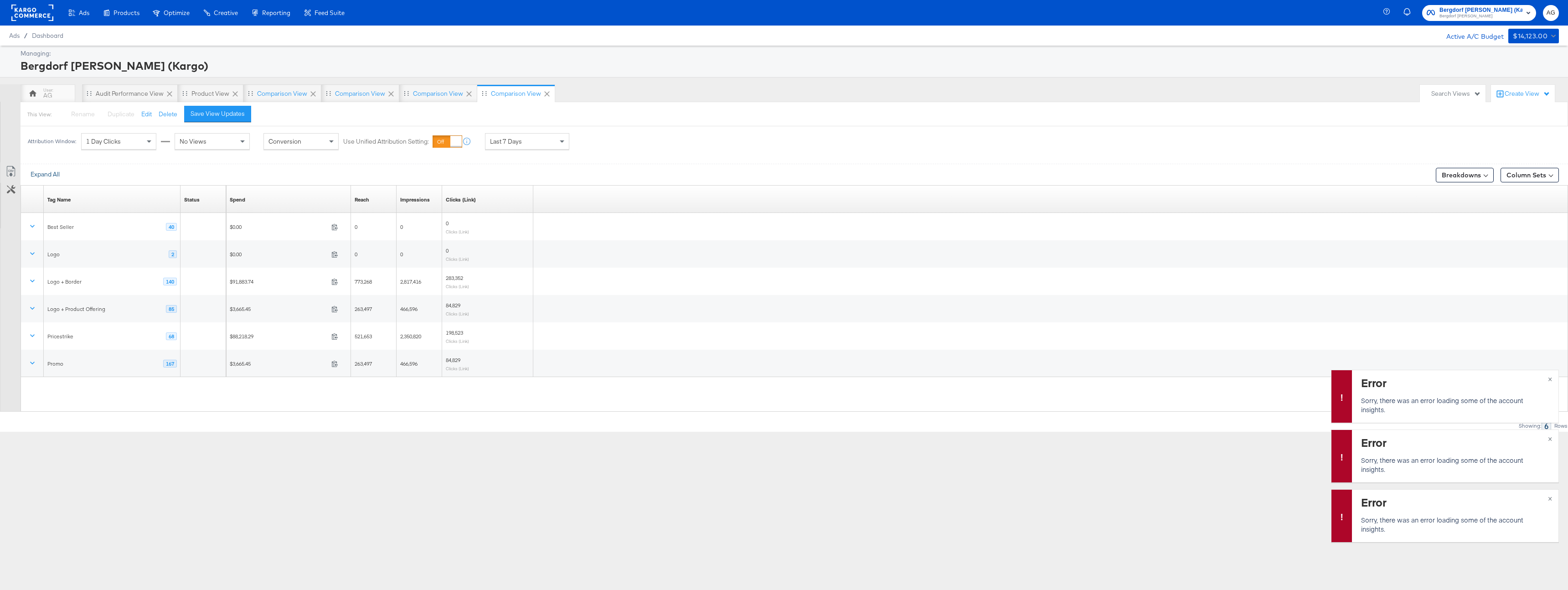
click at [36, 172] on button "Expand All" at bounding box center [45, 174] width 42 height 16
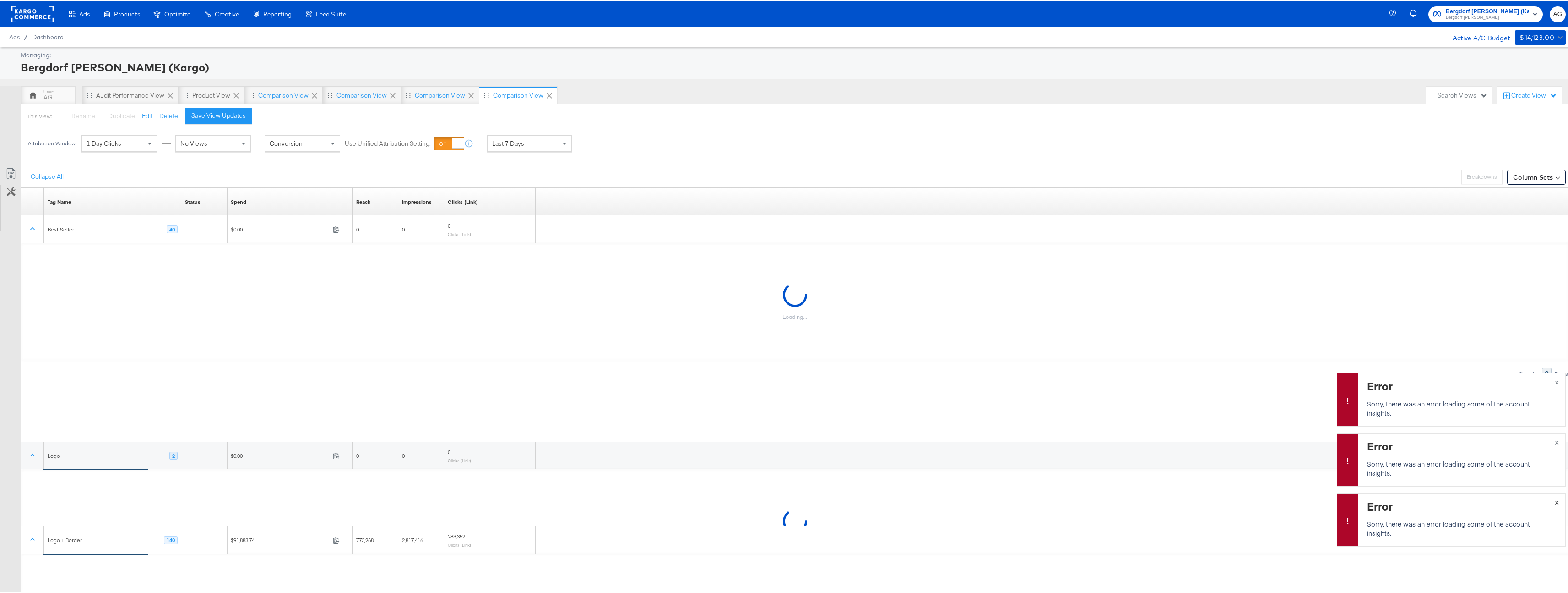
click at [1553, 498] on button "×" at bounding box center [1557, 499] width 17 height 16
click at [1555, 498] on span "×" at bounding box center [1556, 500] width 4 height 11
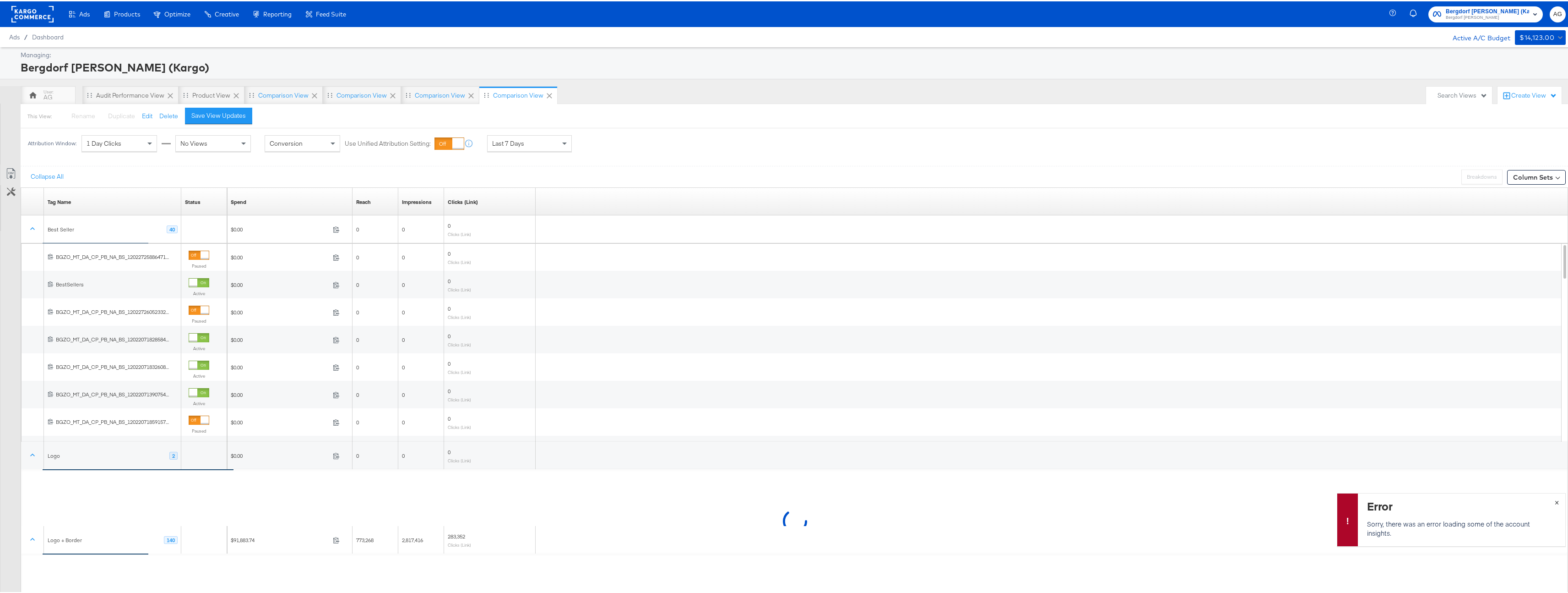
click at [1555, 498] on span "×" at bounding box center [1556, 500] width 4 height 11
